Goal: Information Seeking & Learning: Stay updated

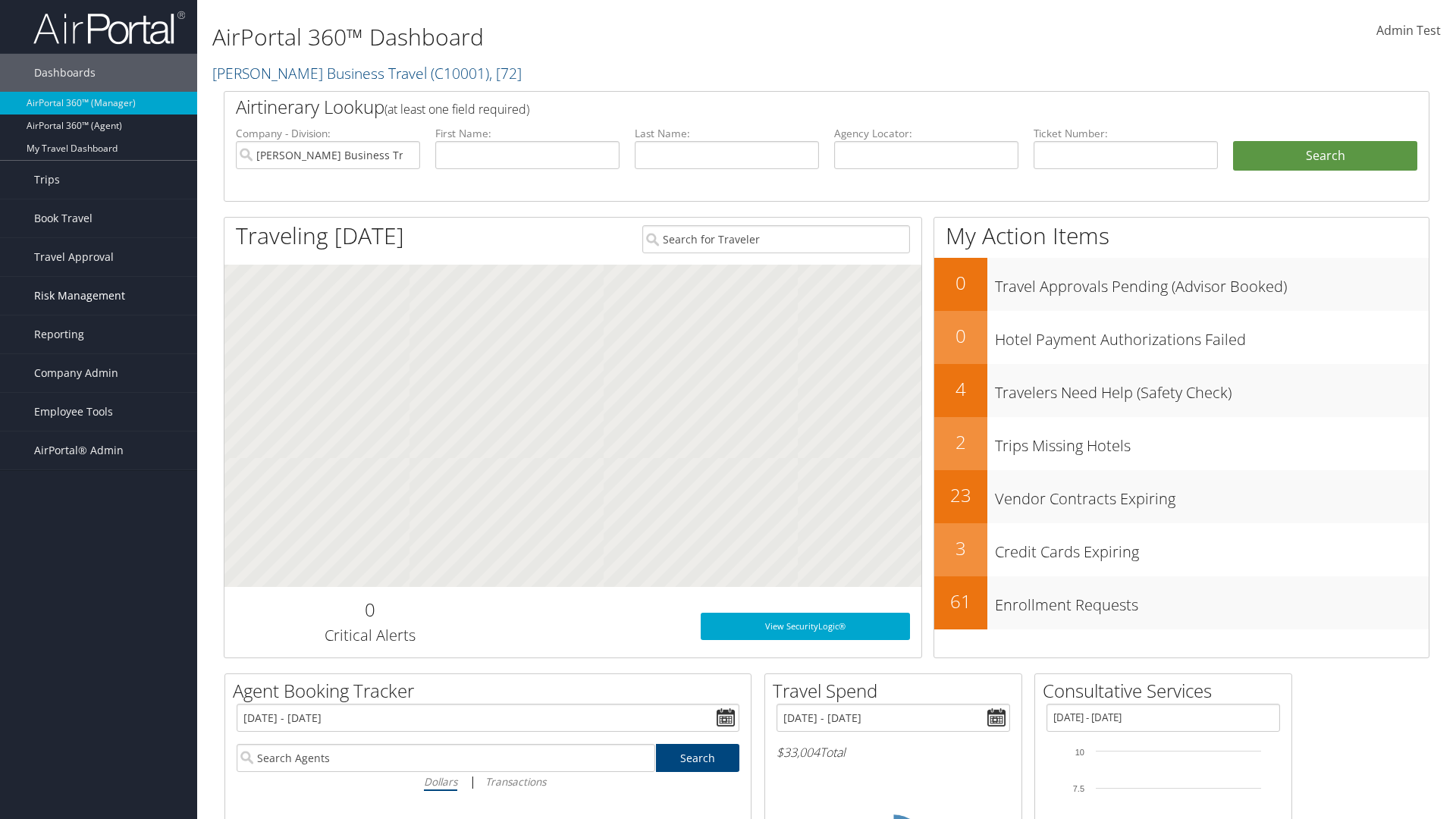
click at [99, 296] on span "Risk Management" at bounding box center [79, 296] width 91 height 38
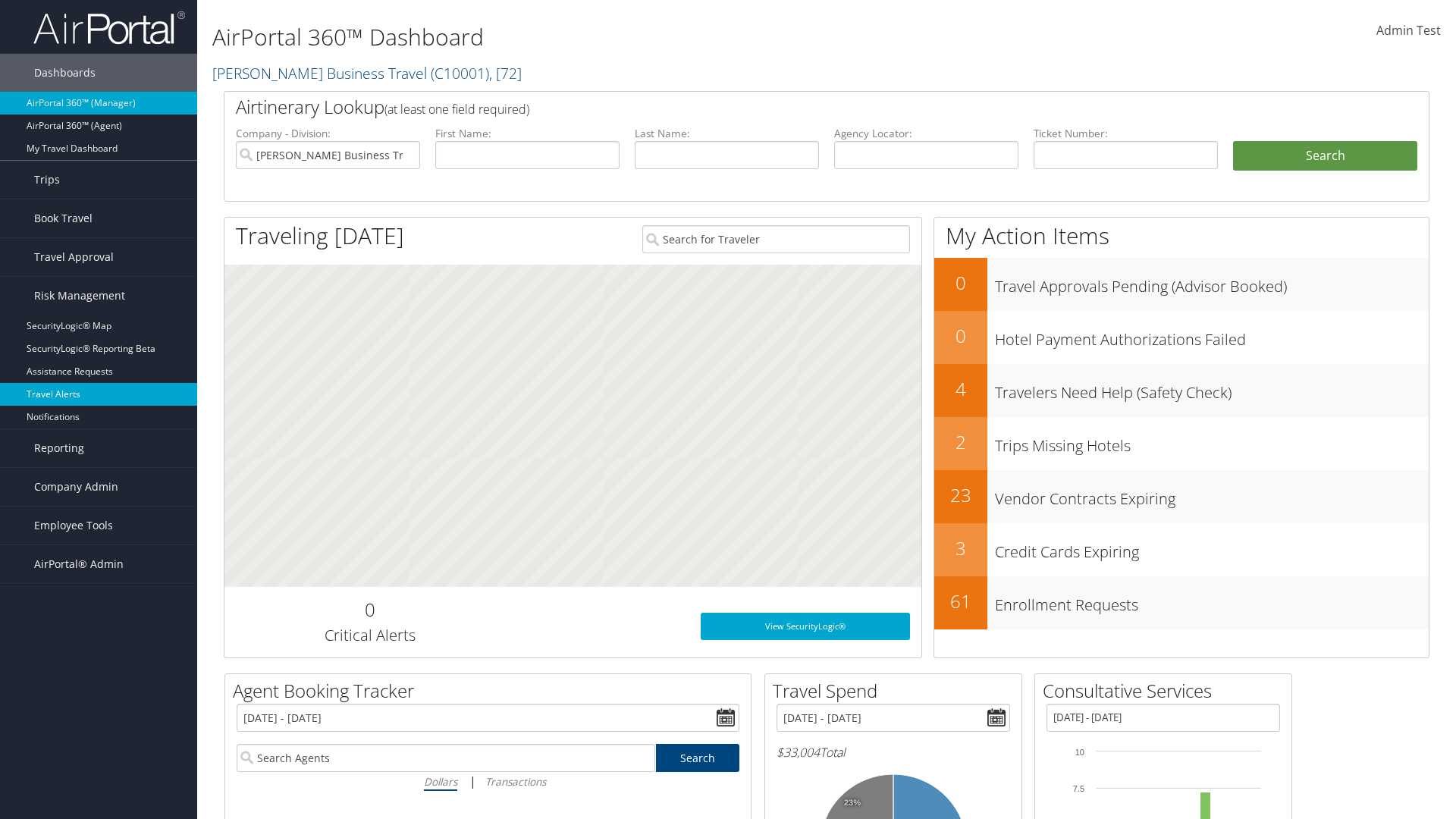
click at [99, 395] on link "Travel Alerts" at bounding box center [98, 395] width 197 height 23
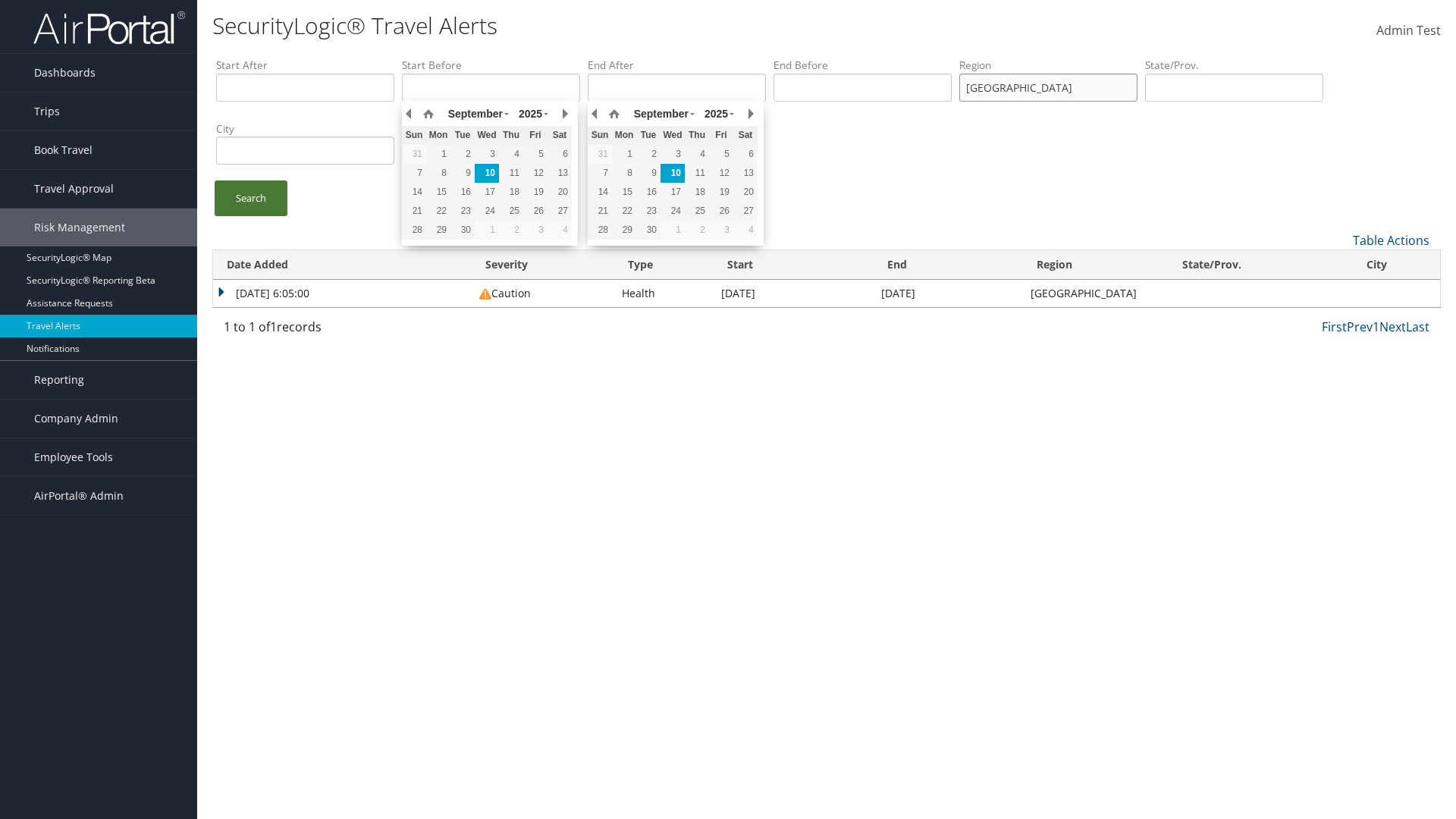
type input "united states"
click at [251, 198] on link "Search" at bounding box center [251, 199] width 73 height 36
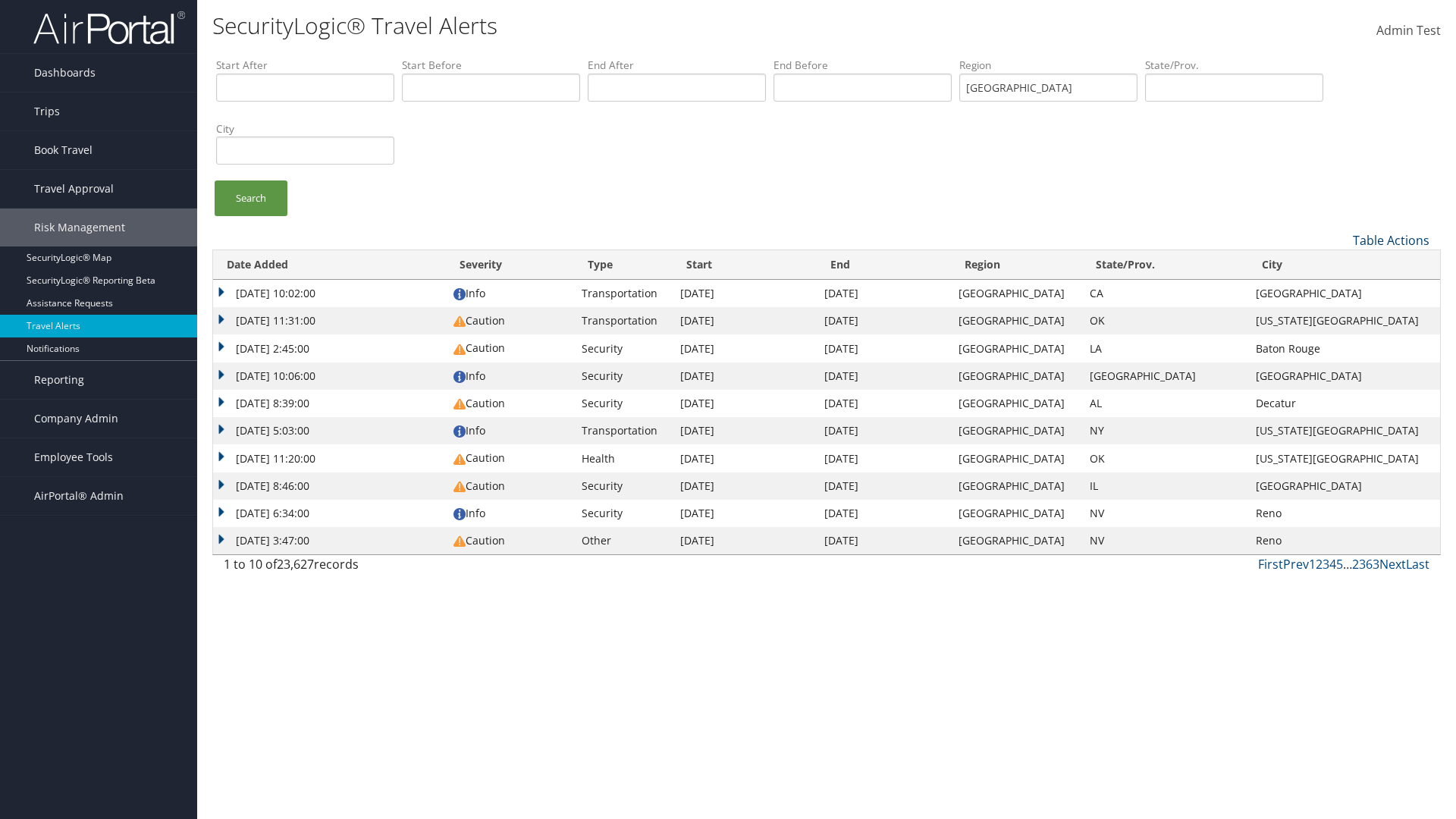
click at [1391, 240] on link "Table Actions" at bounding box center [1391, 240] width 77 height 17
click at [1340, 289] on link "Column Visibility" at bounding box center [1340, 290] width 200 height 26
click at [1340, 265] on link "Date Added" at bounding box center [1340, 265] width 200 height 26
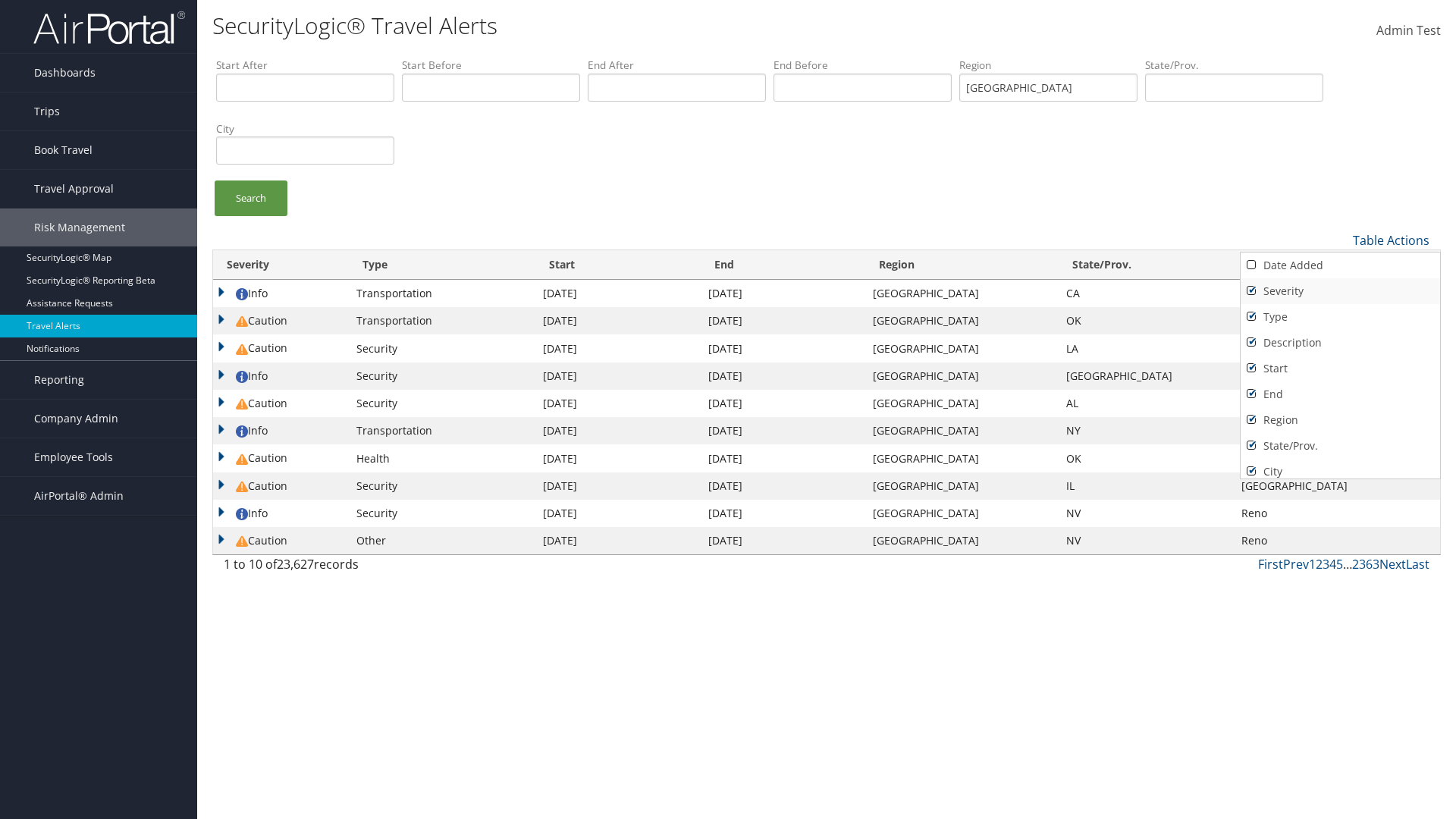
click at [1340, 291] on link "Severity" at bounding box center [1340, 291] width 200 height 26
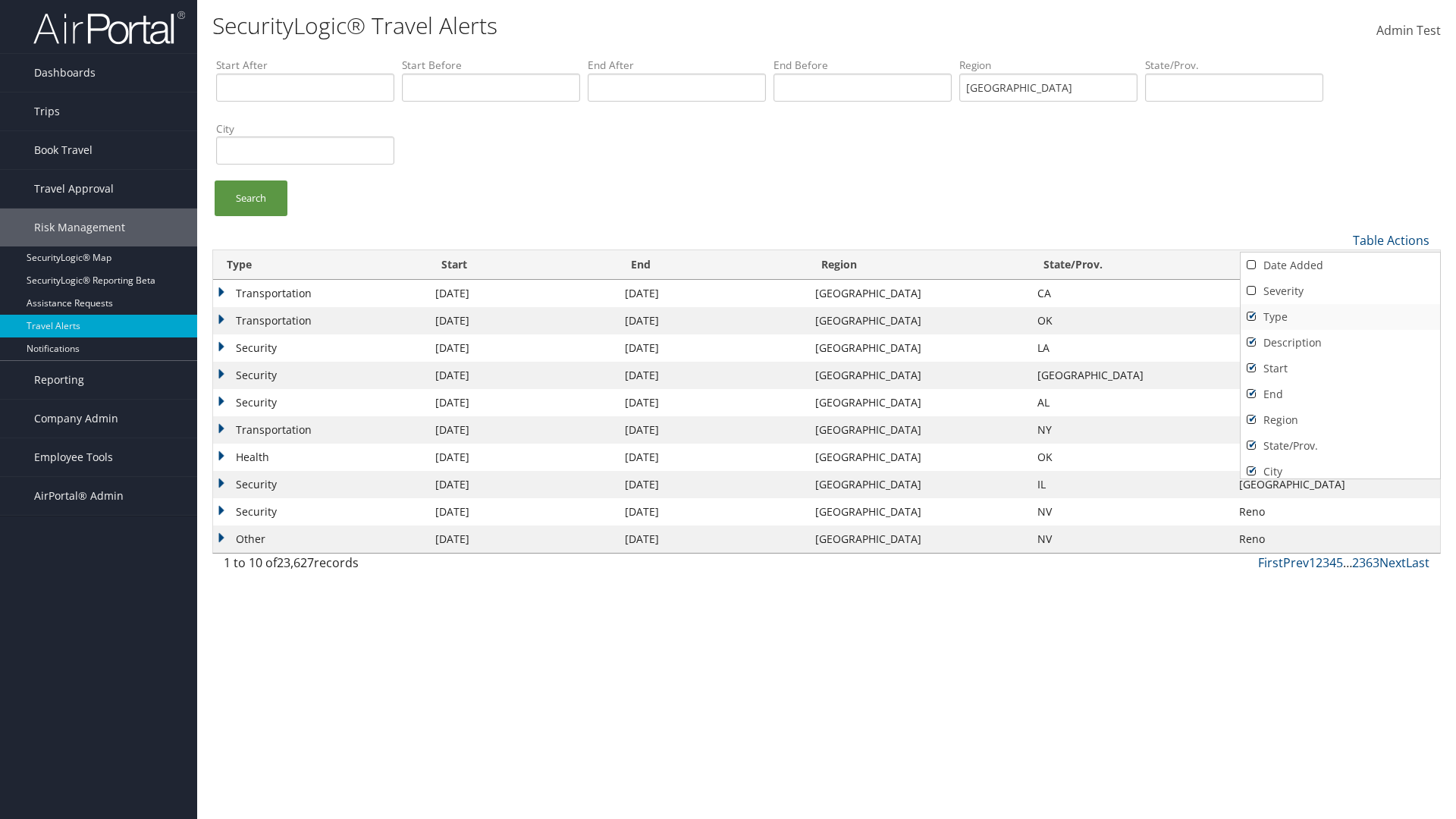
click at [1340, 316] on link "Type" at bounding box center [1340, 316] width 200 height 26
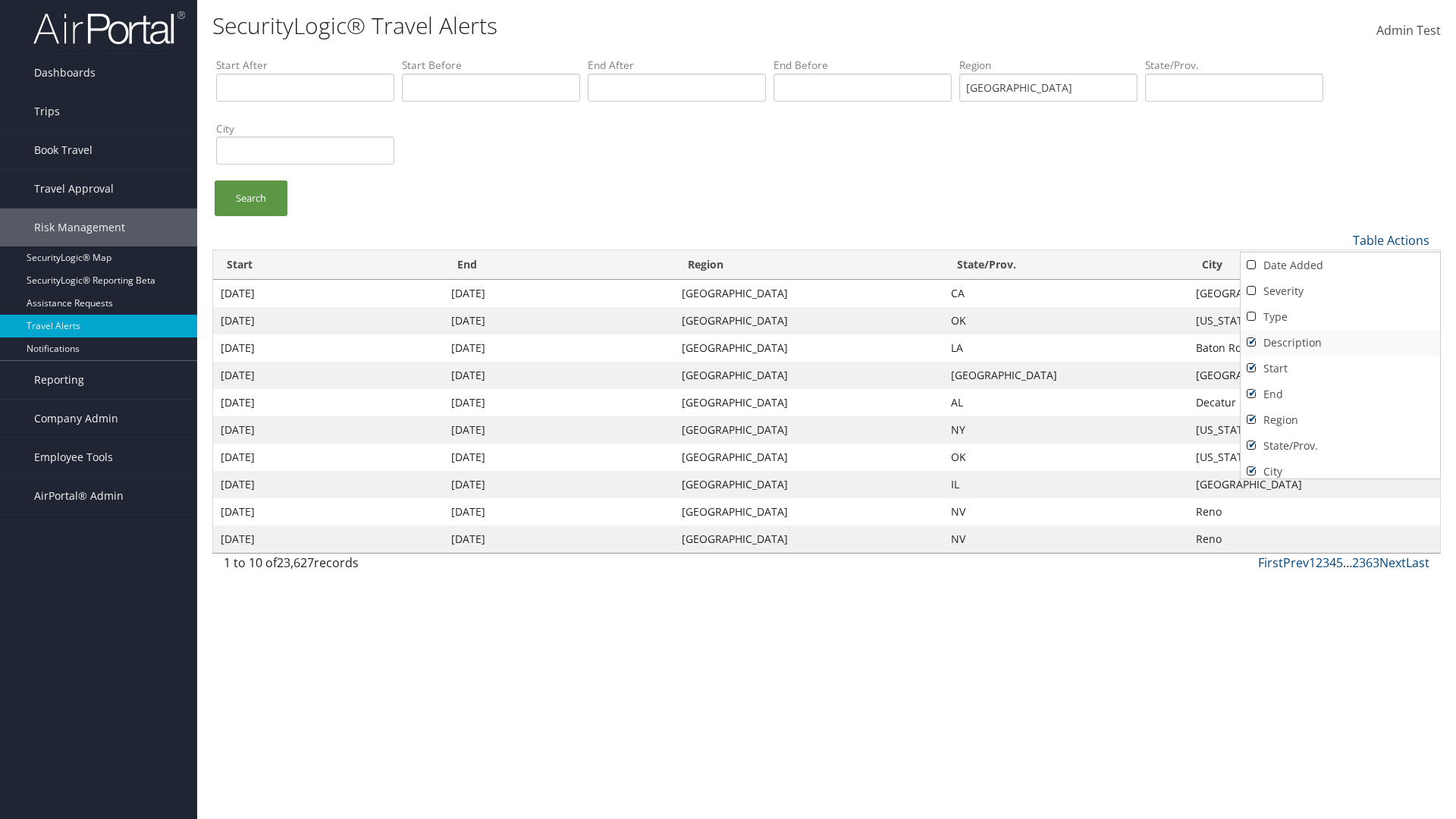
click at [1340, 342] on link "Description" at bounding box center [1340, 342] width 200 height 26
click at [1340, 368] on link "Start" at bounding box center [1340, 368] width 200 height 26
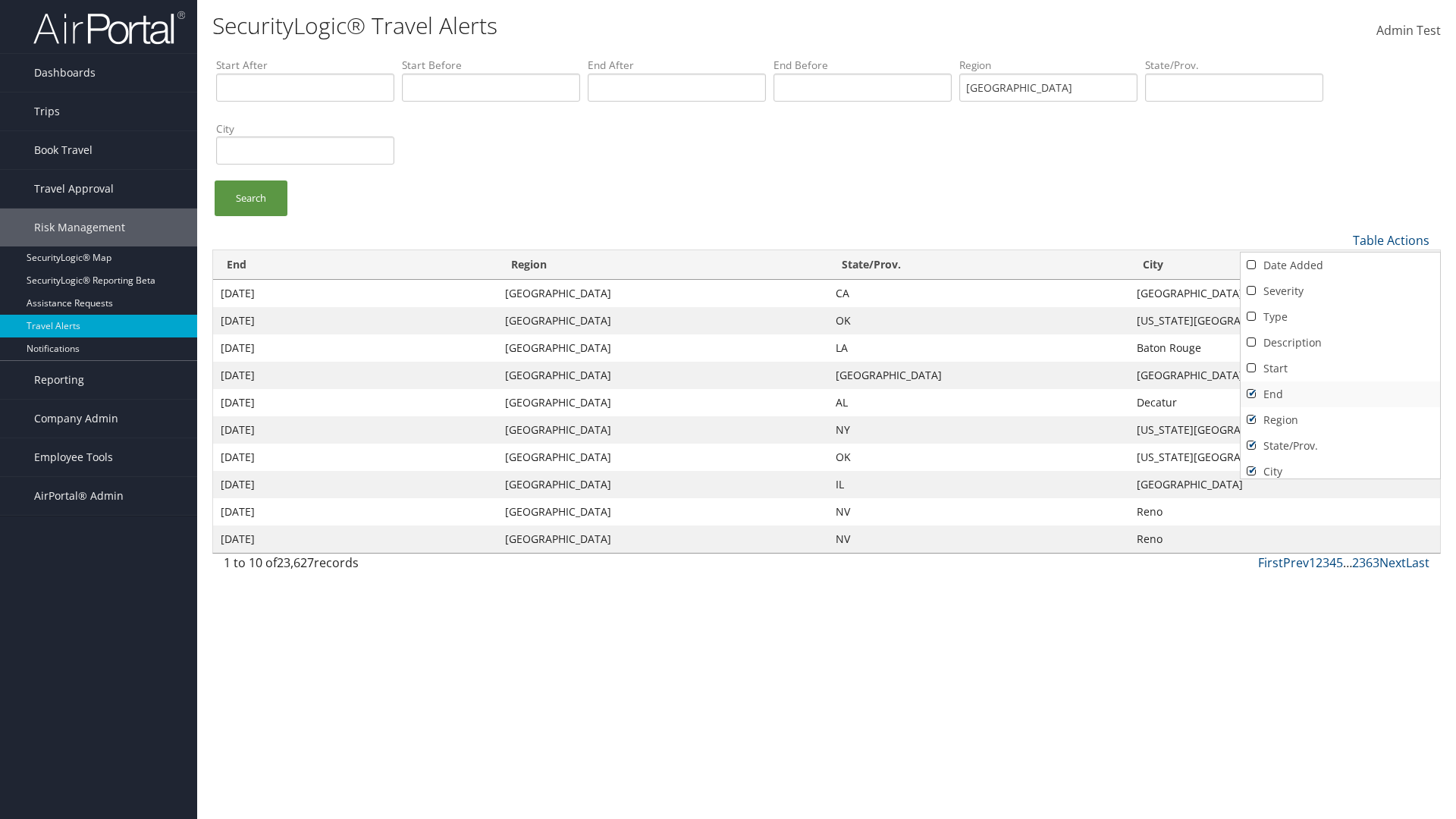
click at [1340, 394] on link "End" at bounding box center [1340, 394] width 200 height 26
click at [1340, 420] on link "Region" at bounding box center [1340, 420] width 200 height 26
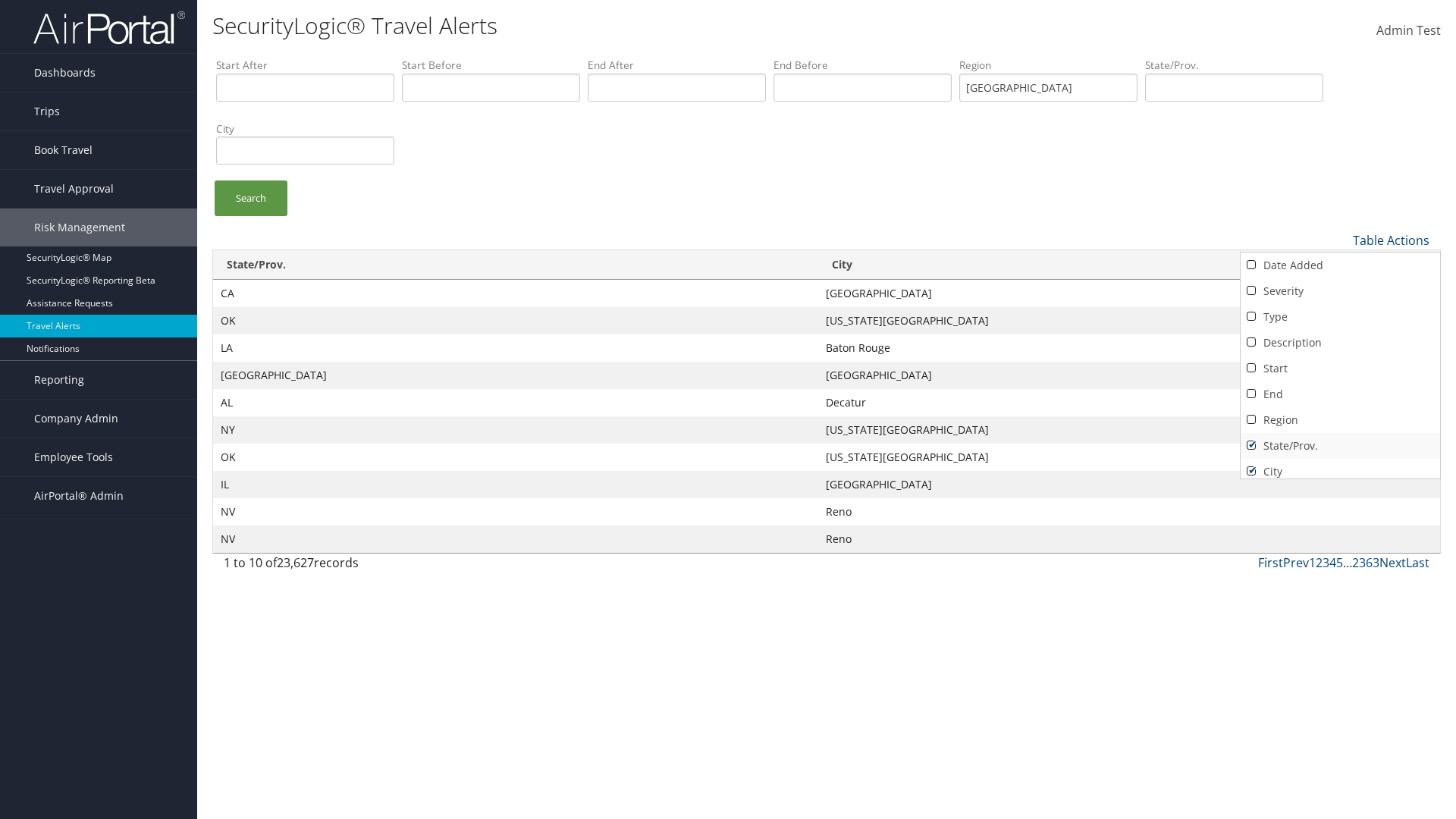
click at [1340, 446] on link "State/Prov." at bounding box center [1340, 446] width 200 height 26
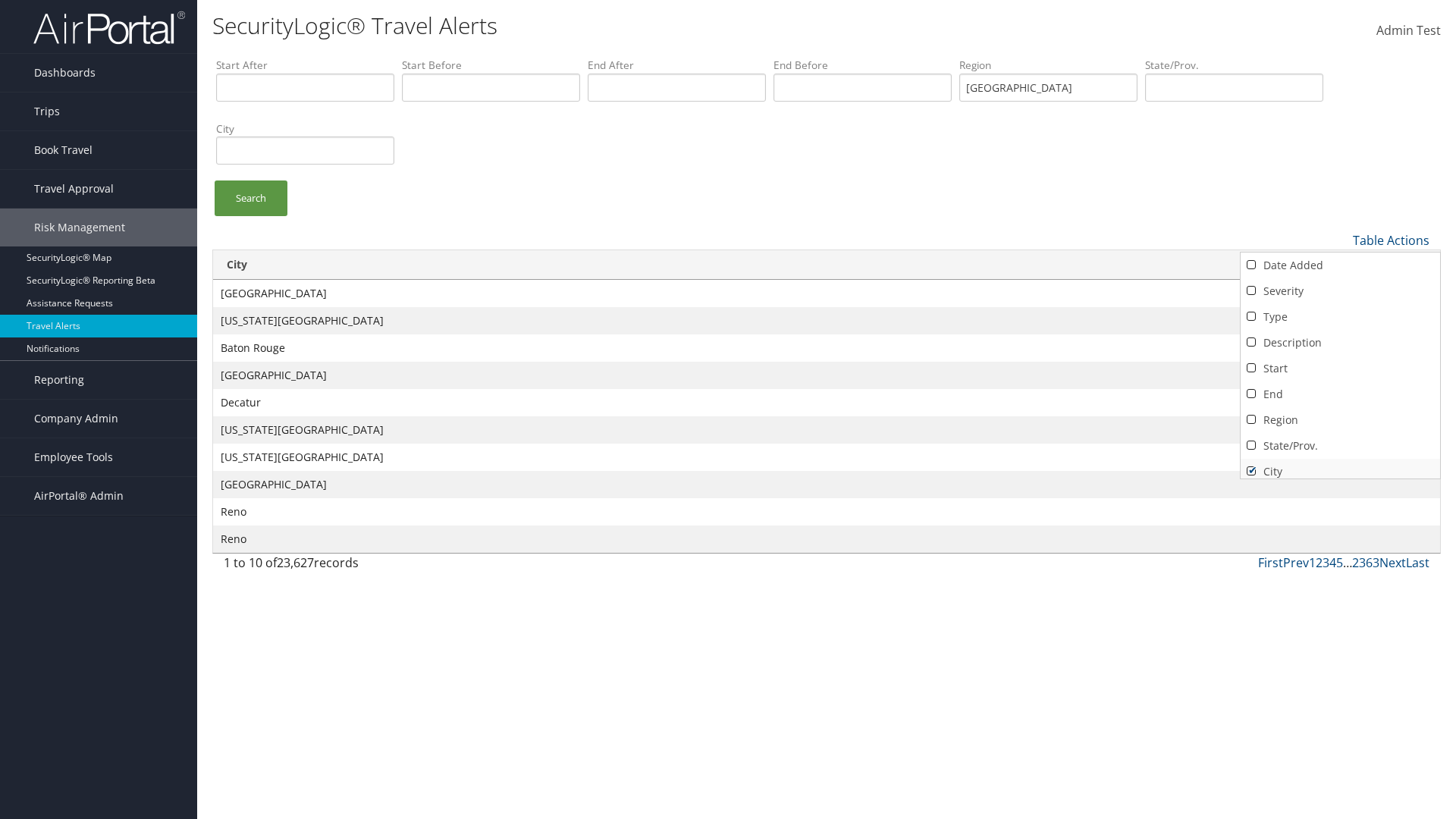
click at [1340, 465] on link "City" at bounding box center [1340, 471] width 200 height 26
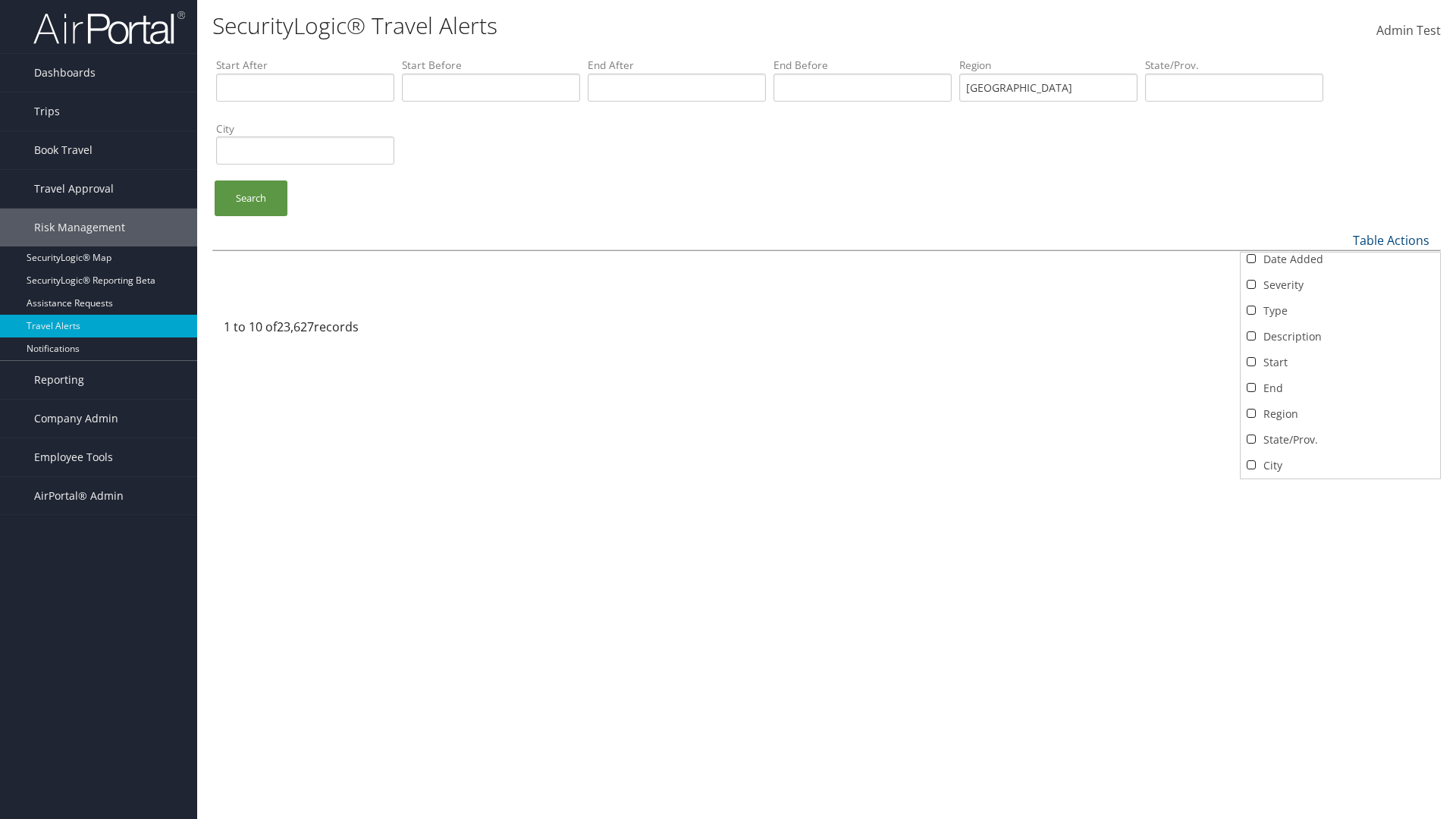
click at [1340, 479] on link "Source" at bounding box center [1340, 491] width 200 height 26
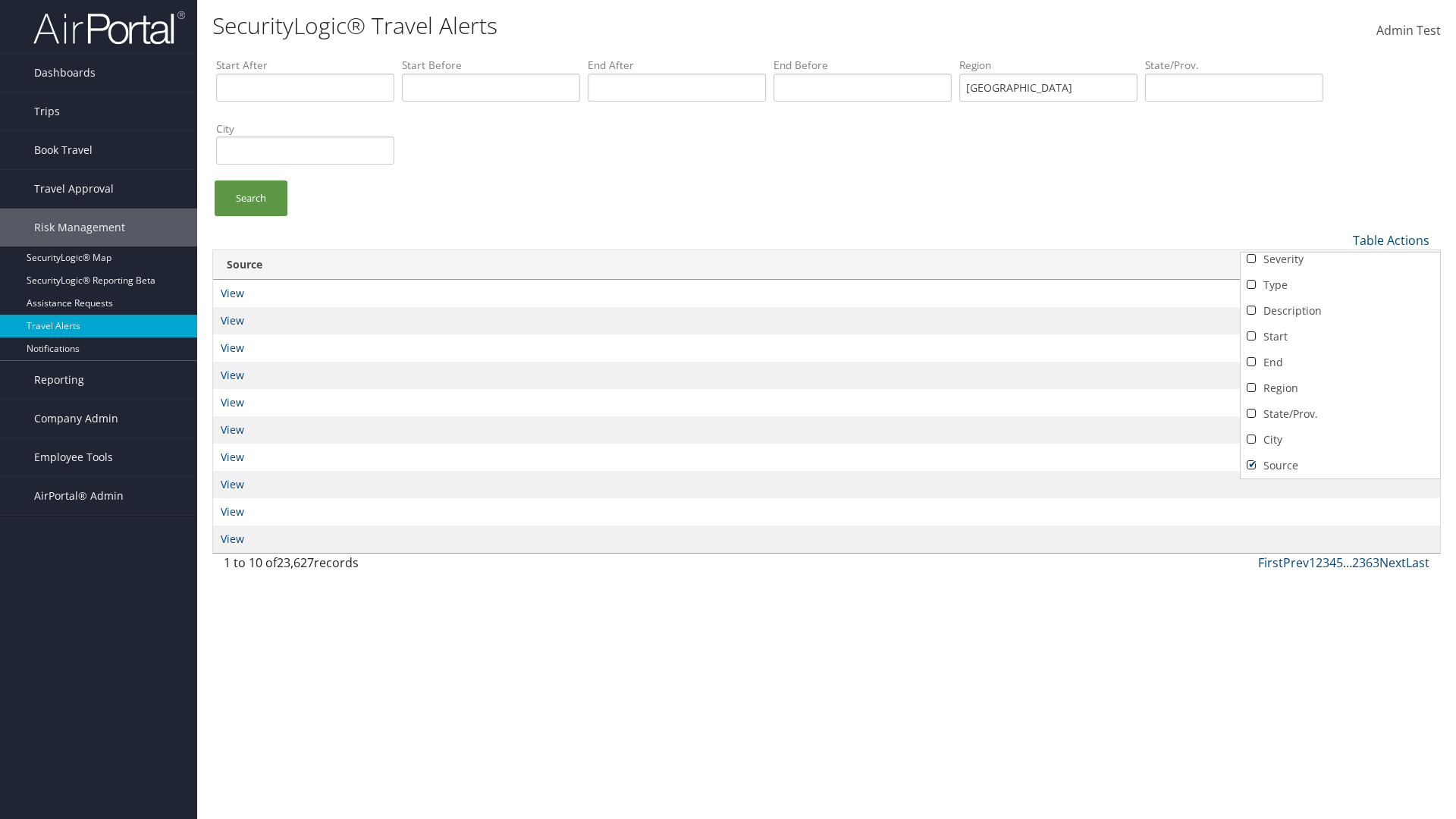
click at [728, 410] on div at bounding box center [728, 409] width 1456 height 819
